Goal: Check status: Check status

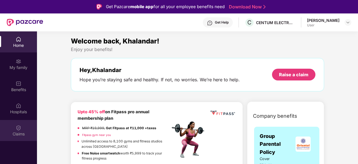
click at [16, 129] on img at bounding box center [19, 128] width 6 height 6
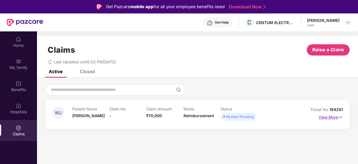
click at [333, 117] on p "View More" at bounding box center [331, 117] width 24 height 8
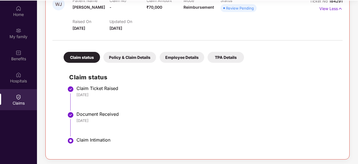
scroll to position [31, 0]
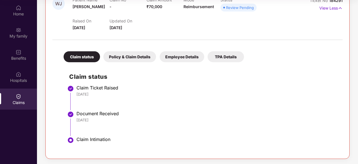
click at [135, 57] on div "Policy & Claim Details" at bounding box center [129, 56] width 53 height 11
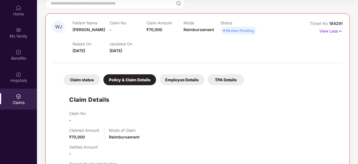
scroll to position [41, 0]
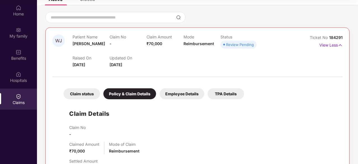
click at [190, 94] on div "Employee Details" at bounding box center [182, 93] width 45 height 11
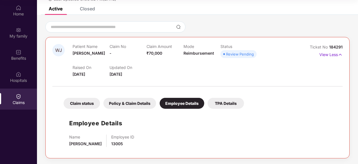
scroll to position [31, 0]
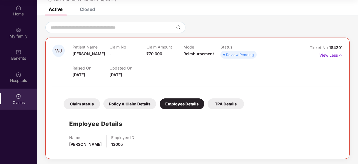
click at [219, 105] on div "TPA Details" at bounding box center [226, 103] width 36 height 11
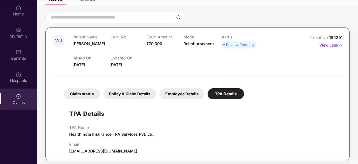
click at [80, 94] on div "Claim status" at bounding box center [82, 93] width 36 height 11
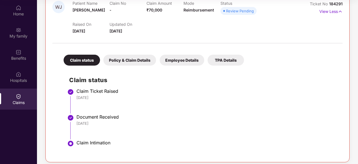
scroll to position [0, 0]
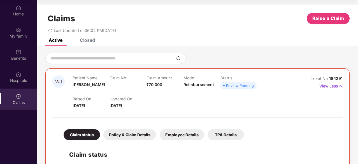
click at [340, 86] on img at bounding box center [340, 86] width 5 height 6
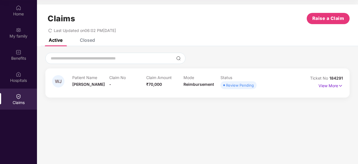
click at [91, 40] on div "Closed" at bounding box center [87, 40] width 15 height 6
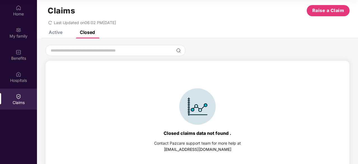
scroll to position [12, 0]
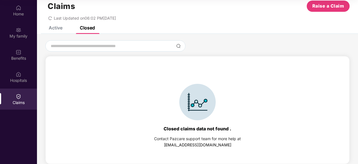
click at [58, 28] on div "Active" at bounding box center [56, 28] width 14 height 6
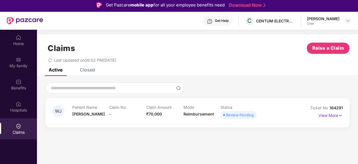
scroll to position [0, 0]
